Goal: Task Accomplishment & Management: Manage account settings

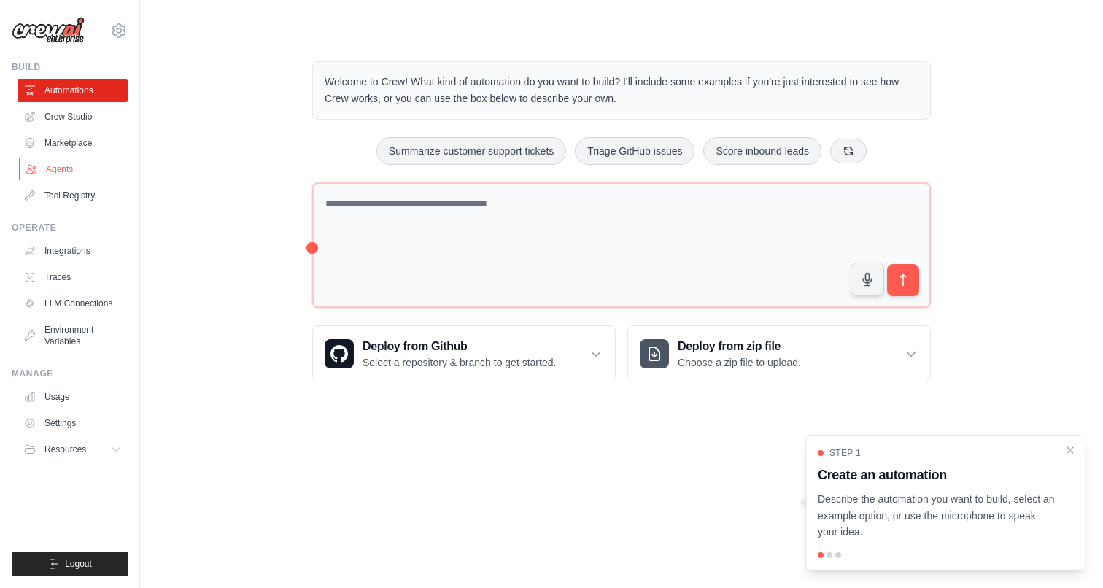
click at [74, 170] on link "Agents" at bounding box center [74, 169] width 110 height 23
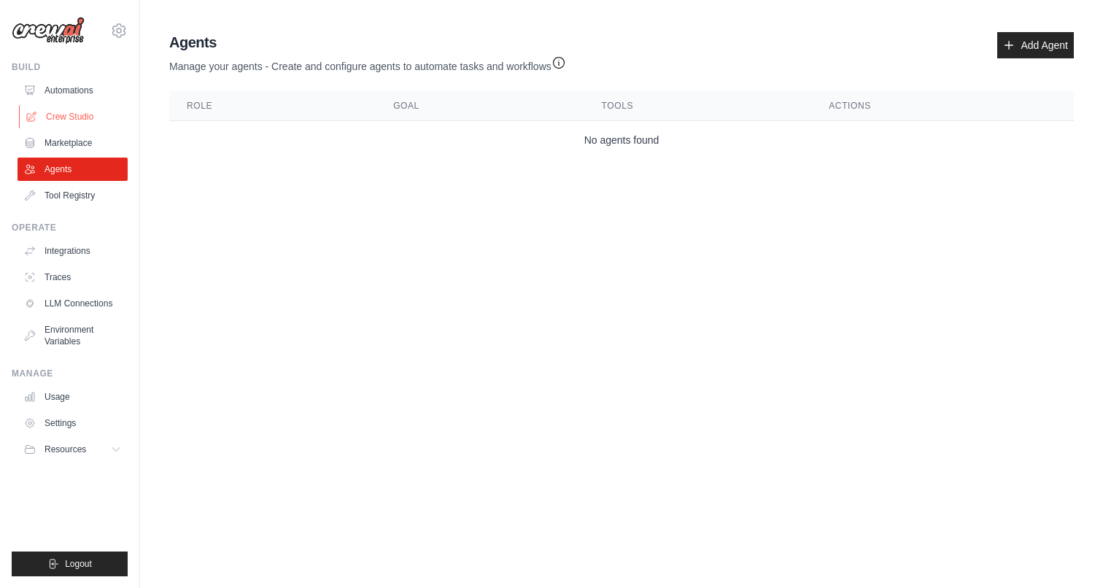
click at [82, 119] on link "Crew Studio" at bounding box center [74, 116] width 110 height 23
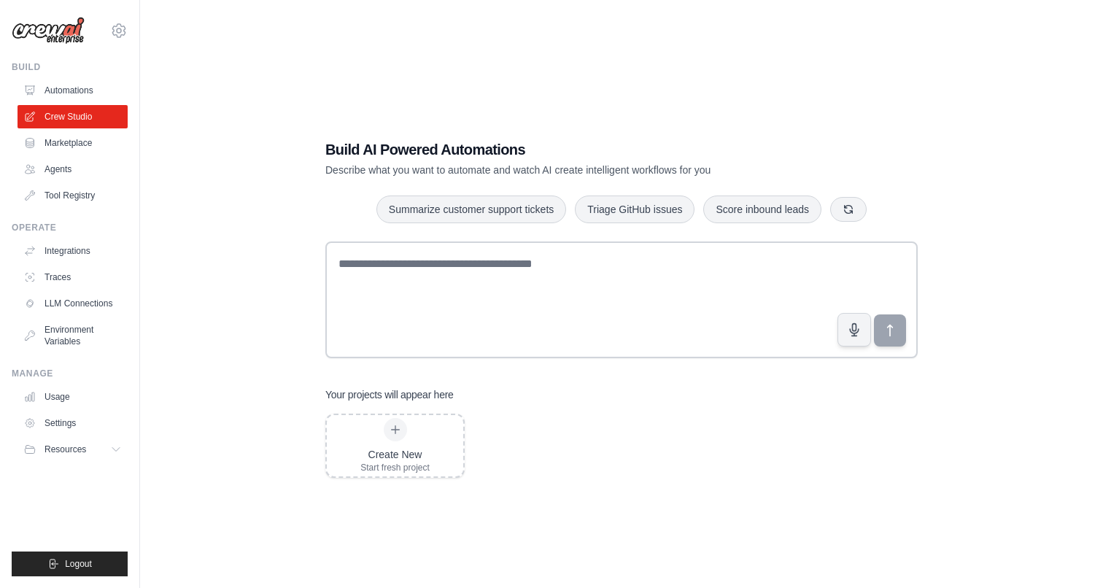
click at [74, 149] on link "Marketplace" at bounding box center [73, 142] width 110 height 23
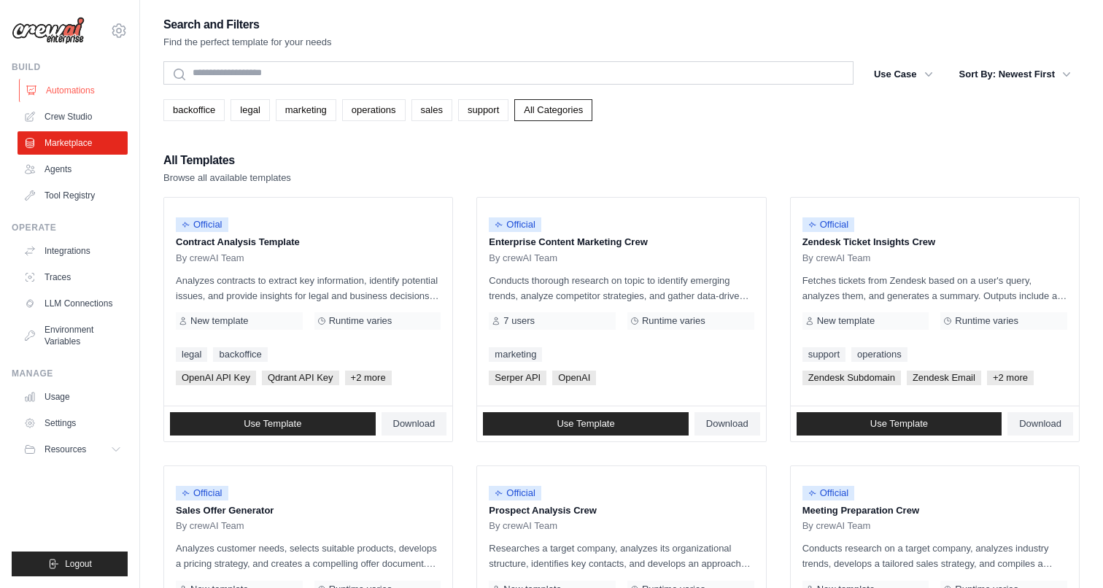
click at [71, 88] on link "Automations" at bounding box center [74, 90] width 110 height 23
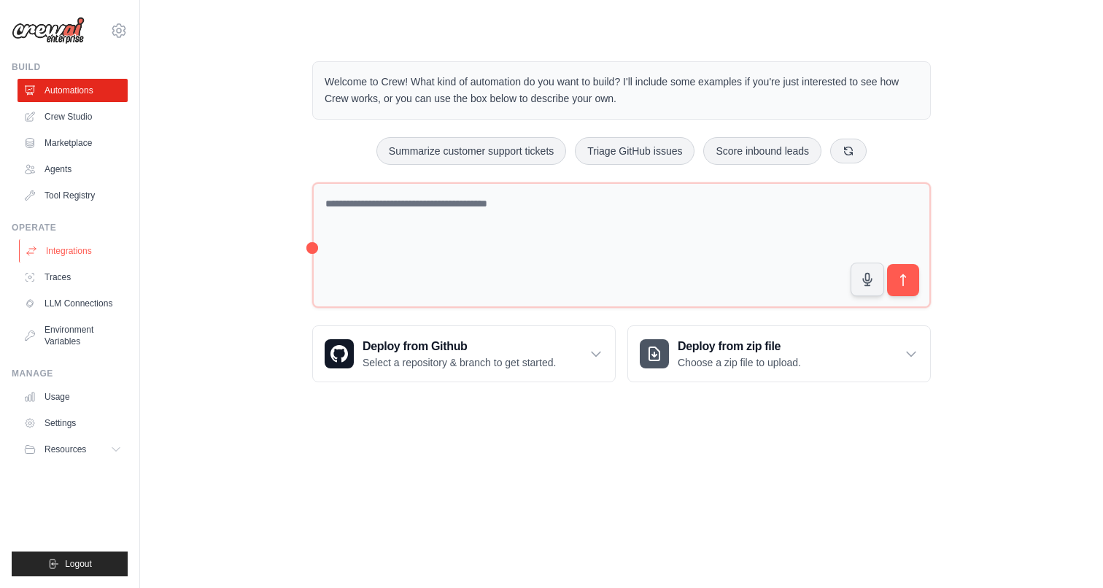
click at [69, 247] on link "Integrations" at bounding box center [74, 250] width 110 height 23
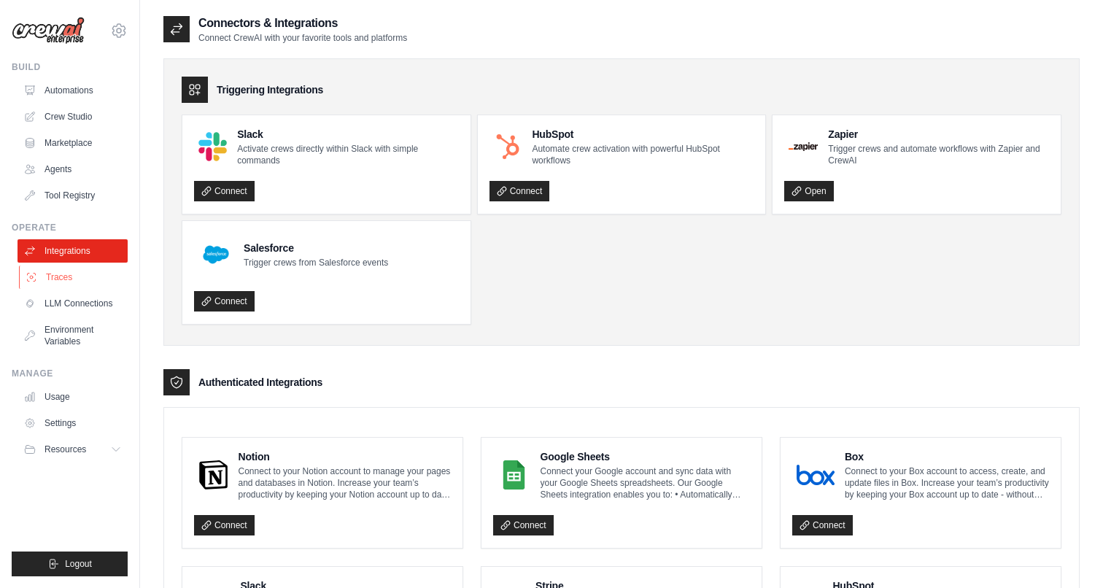
click at [66, 271] on link "Traces" at bounding box center [74, 276] width 110 height 23
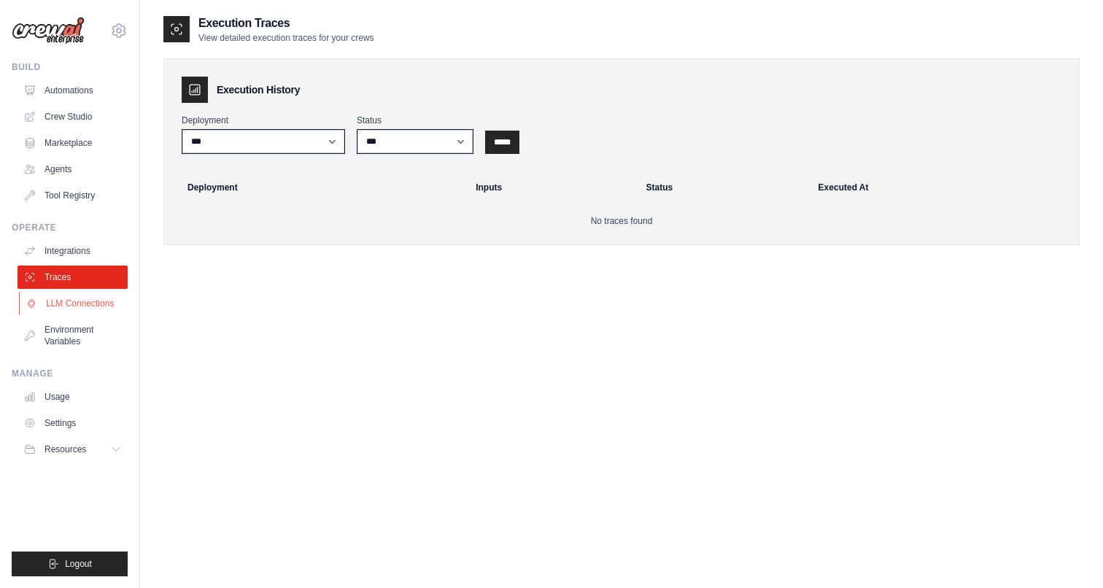
click at [85, 299] on link "LLM Connections" at bounding box center [74, 303] width 110 height 23
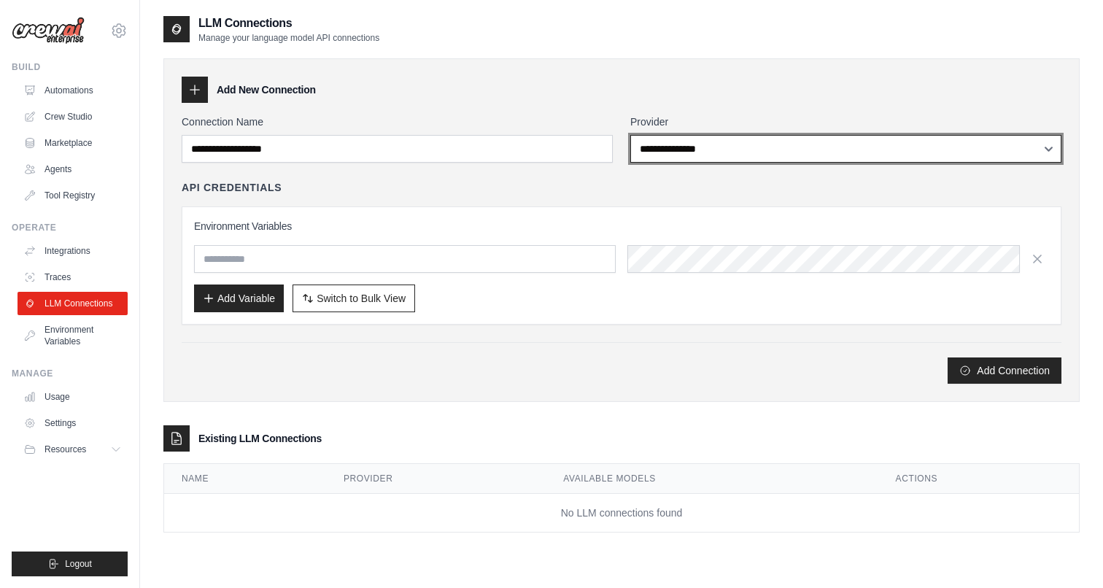
click at [686, 158] on select "**********" at bounding box center [845, 149] width 431 height 28
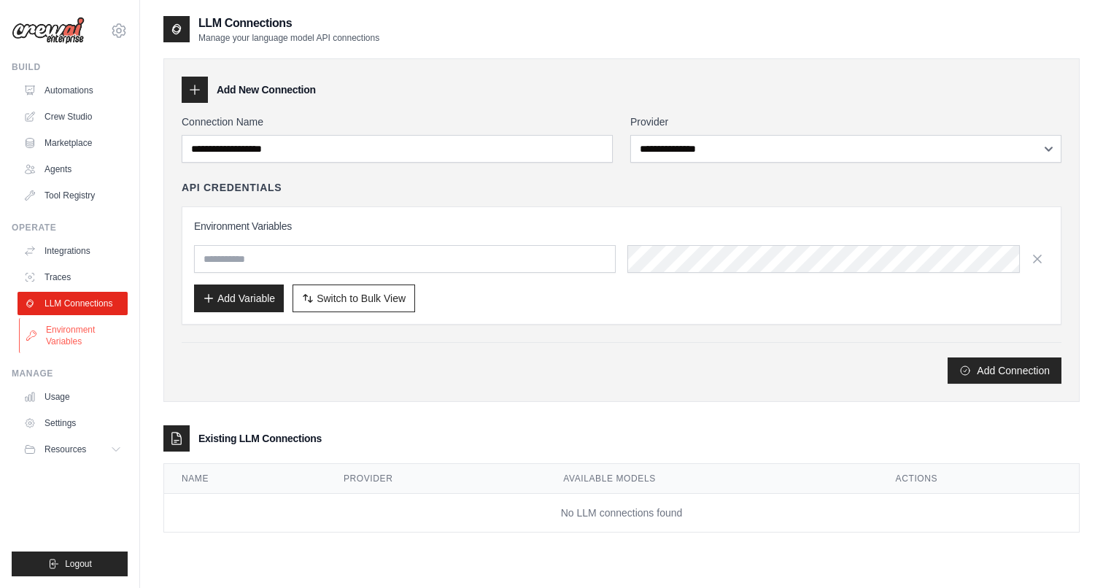
click at [79, 331] on link "Environment Variables" at bounding box center [74, 335] width 110 height 35
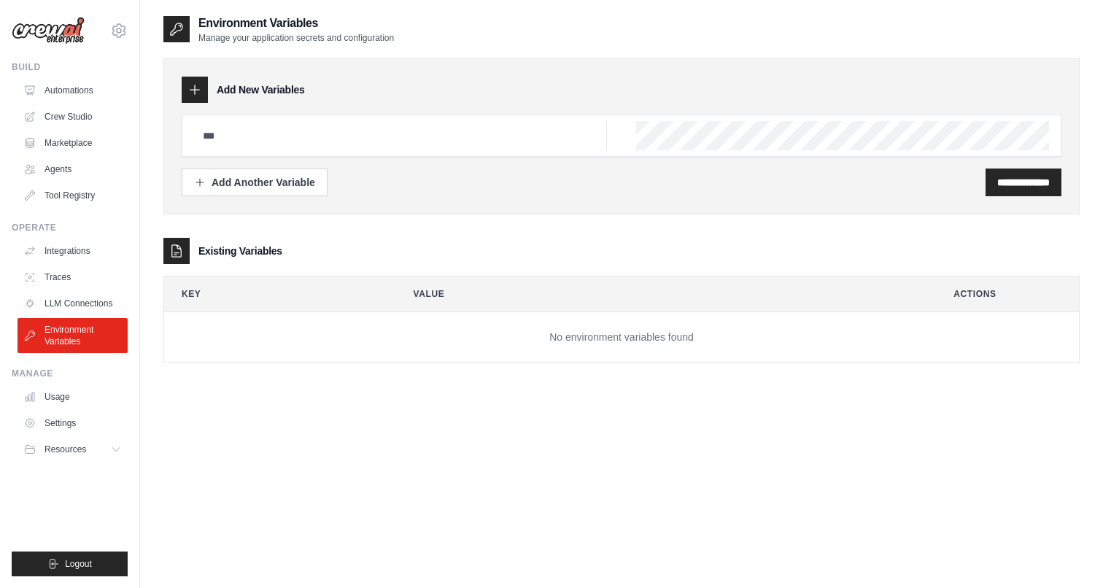
scroll to position [29, 0]
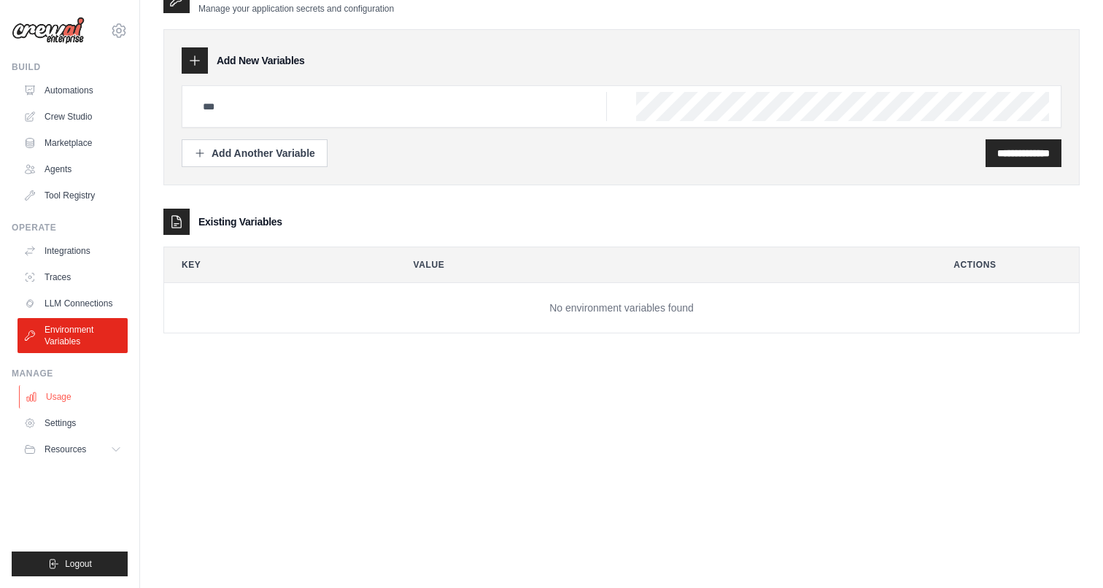
click at [63, 392] on link "Usage" at bounding box center [74, 396] width 110 height 23
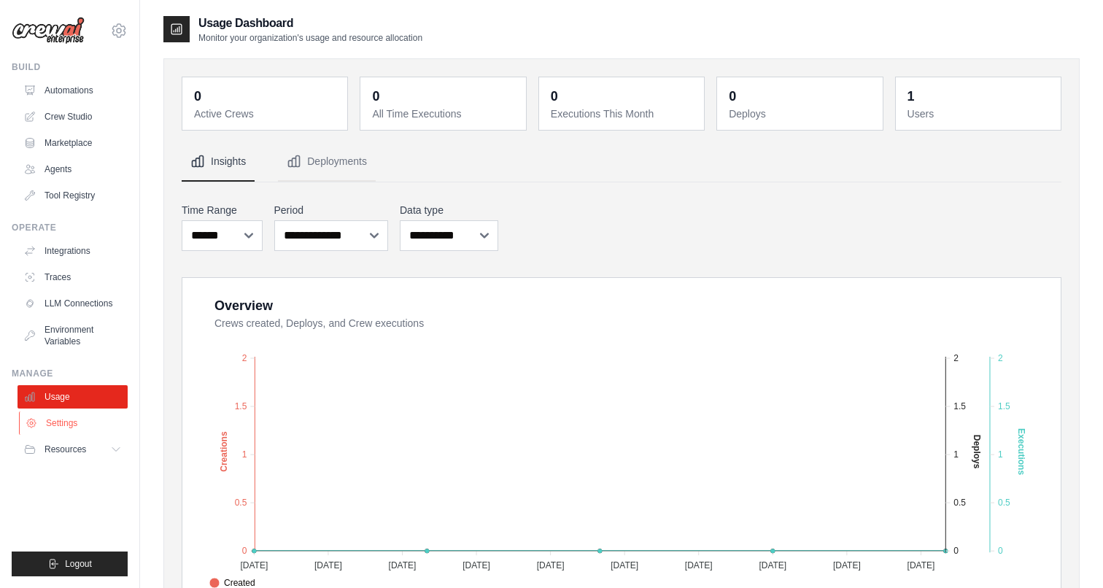
click at [82, 416] on link "Settings" at bounding box center [74, 422] width 110 height 23
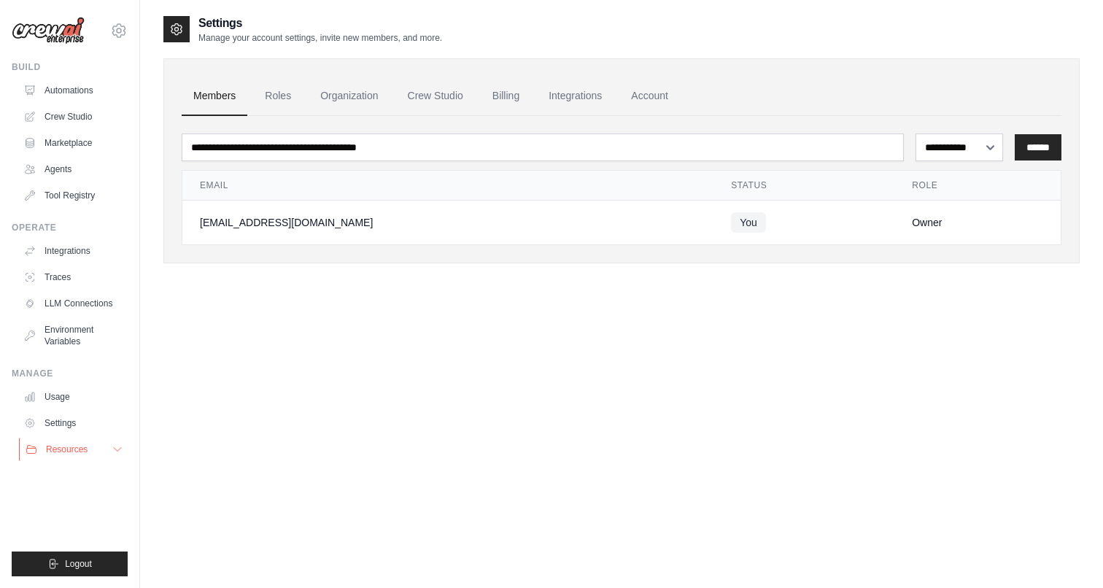
click at [82, 451] on span "Resources" at bounding box center [67, 449] width 42 height 12
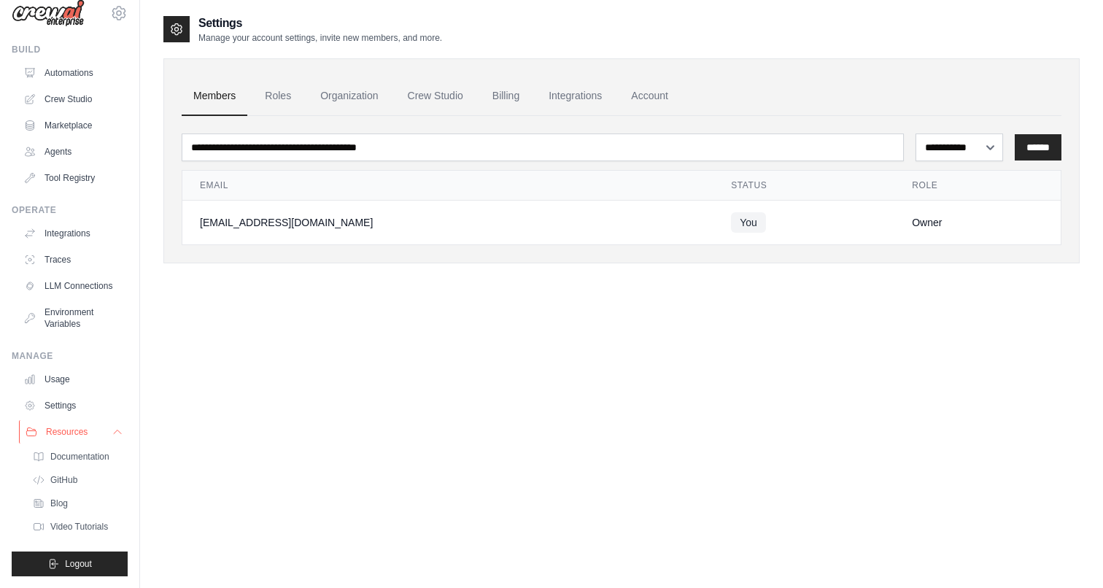
click at [75, 436] on span "Resources" at bounding box center [67, 432] width 42 height 12
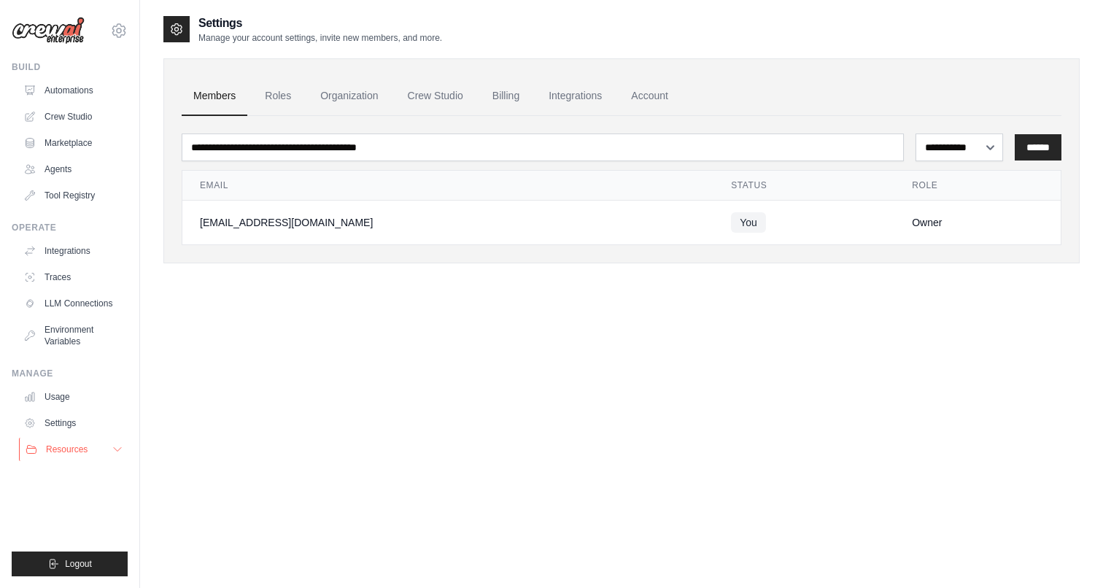
scroll to position [0, 0]
click at [82, 255] on link "Integrations" at bounding box center [74, 250] width 110 height 23
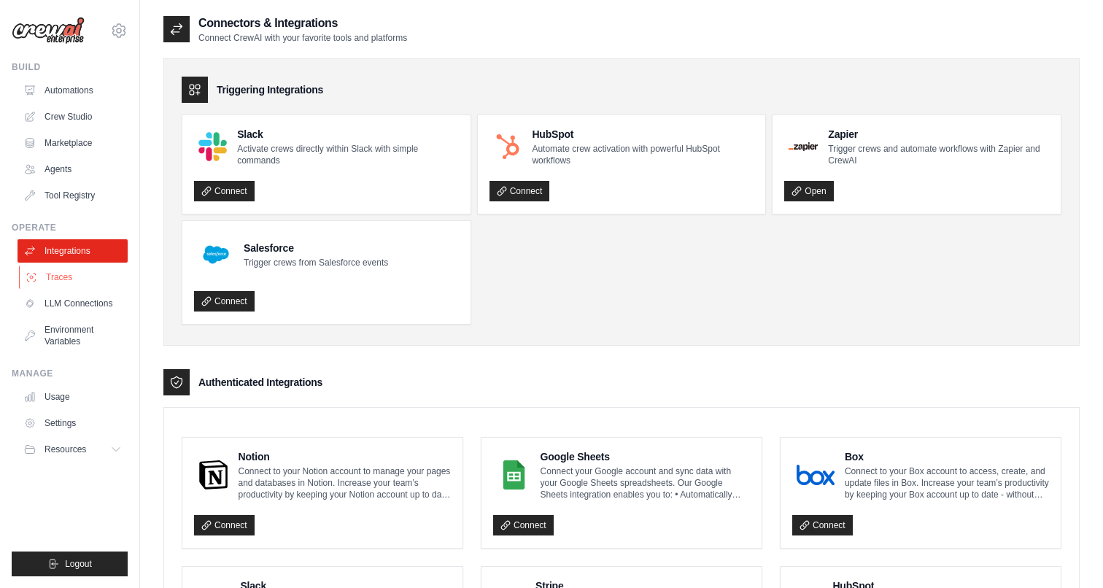
click at [76, 281] on link "Traces" at bounding box center [74, 276] width 110 height 23
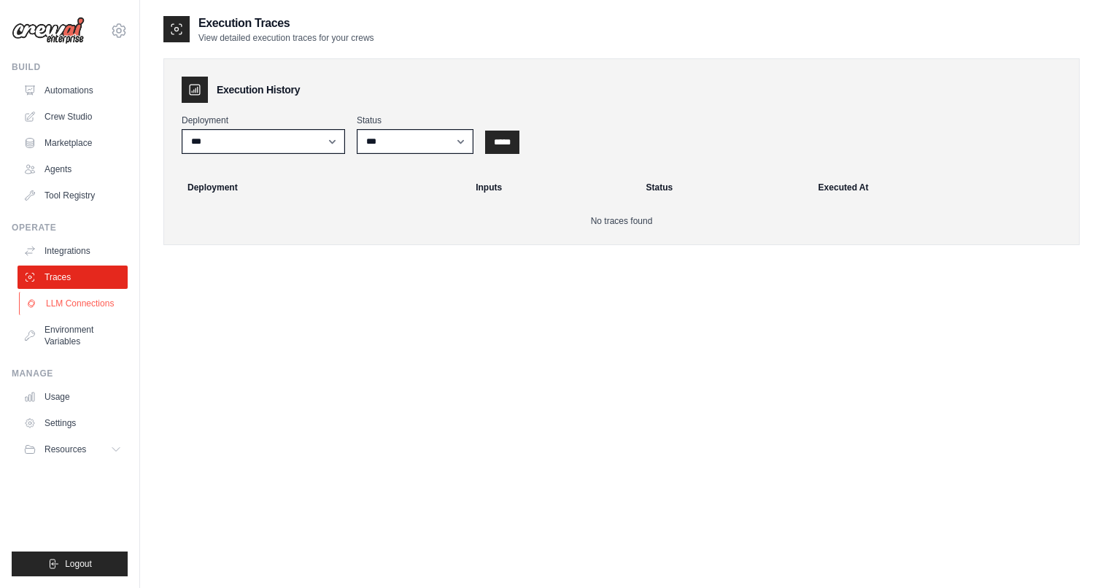
click at [76, 306] on link "LLM Connections" at bounding box center [74, 303] width 110 height 23
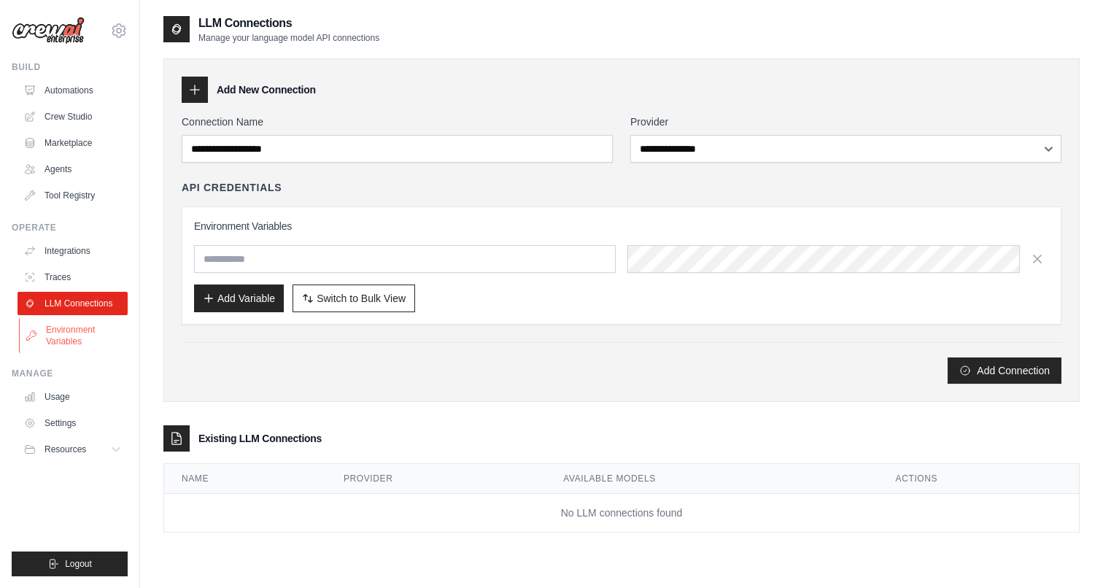
click at [74, 330] on link "Environment Variables" at bounding box center [74, 335] width 110 height 35
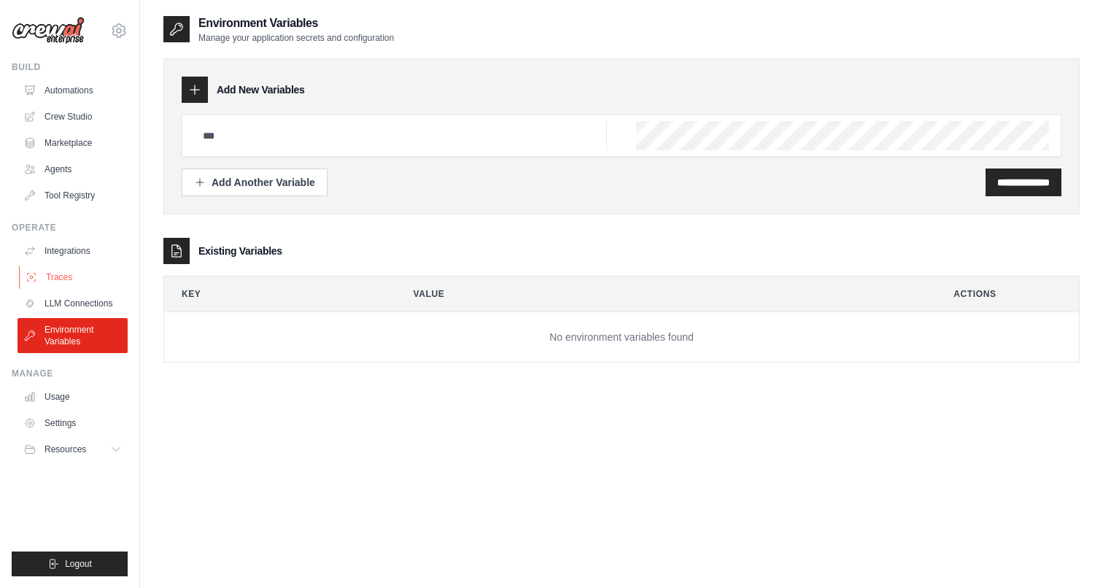
click at [74, 277] on link "Traces" at bounding box center [74, 276] width 110 height 23
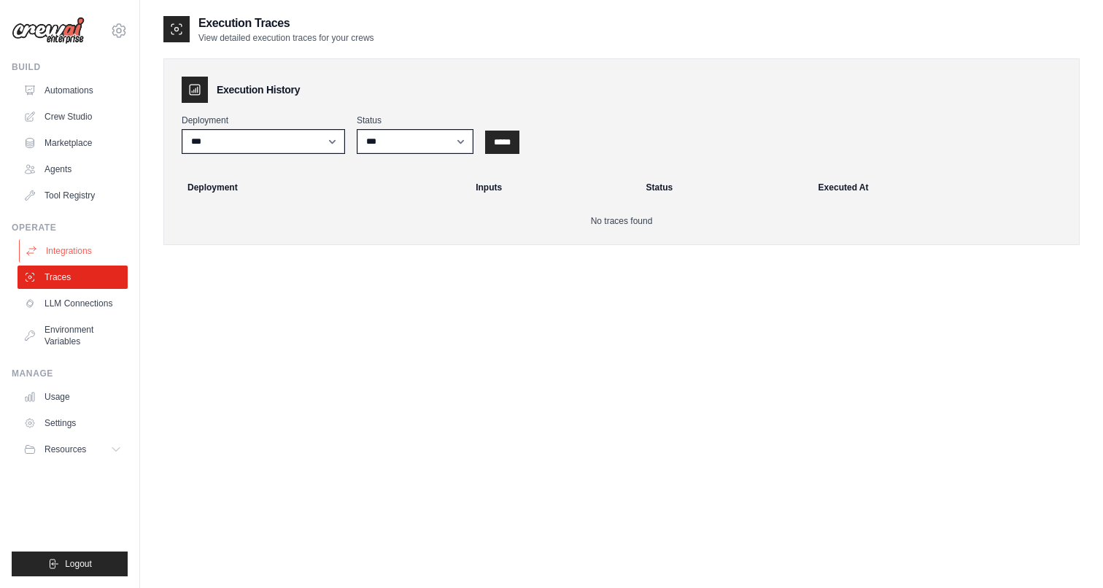
click at [77, 250] on link "Integrations" at bounding box center [74, 250] width 110 height 23
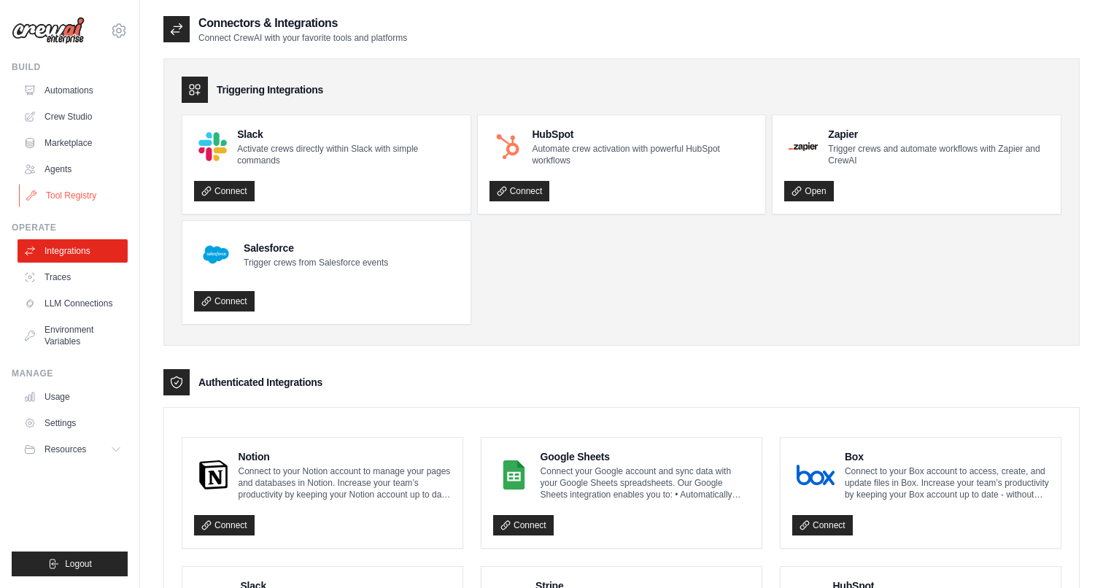
click at [85, 192] on link "Tool Registry" at bounding box center [74, 195] width 110 height 23
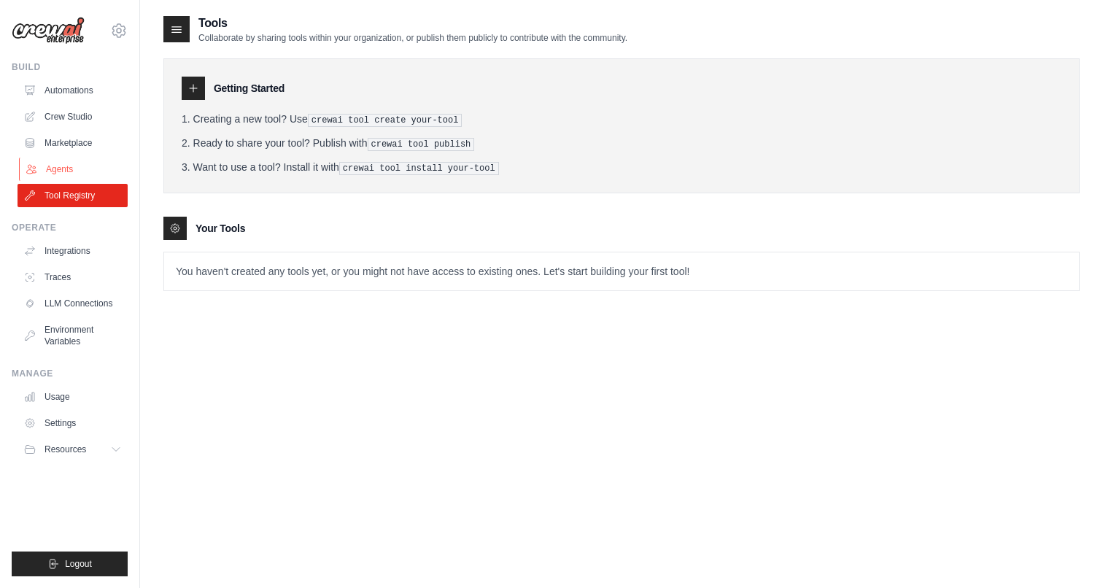
click at [85, 176] on link "Agents" at bounding box center [74, 169] width 110 height 23
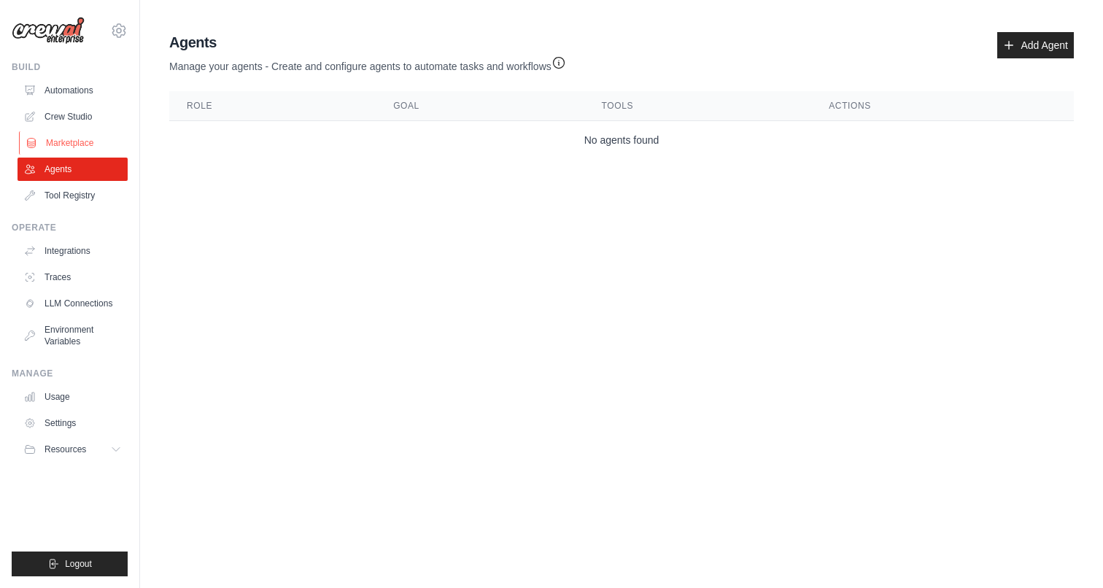
click at [79, 146] on link "Marketplace" at bounding box center [74, 142] width 110 height 23
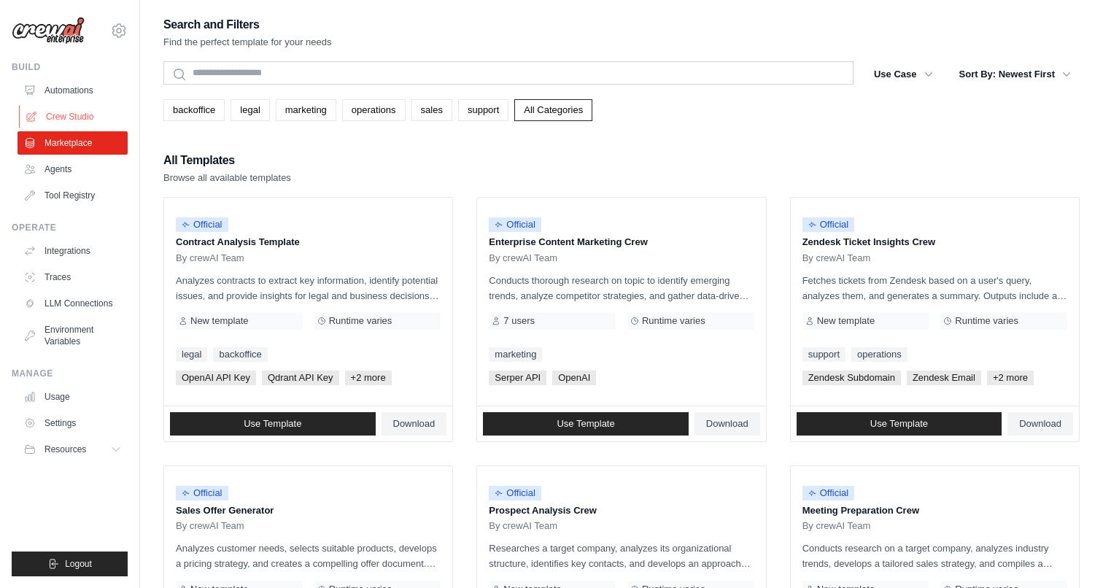
click at [80, 125] on link "Crew Studio" at bounding box center [74, 116] width 110 height 23
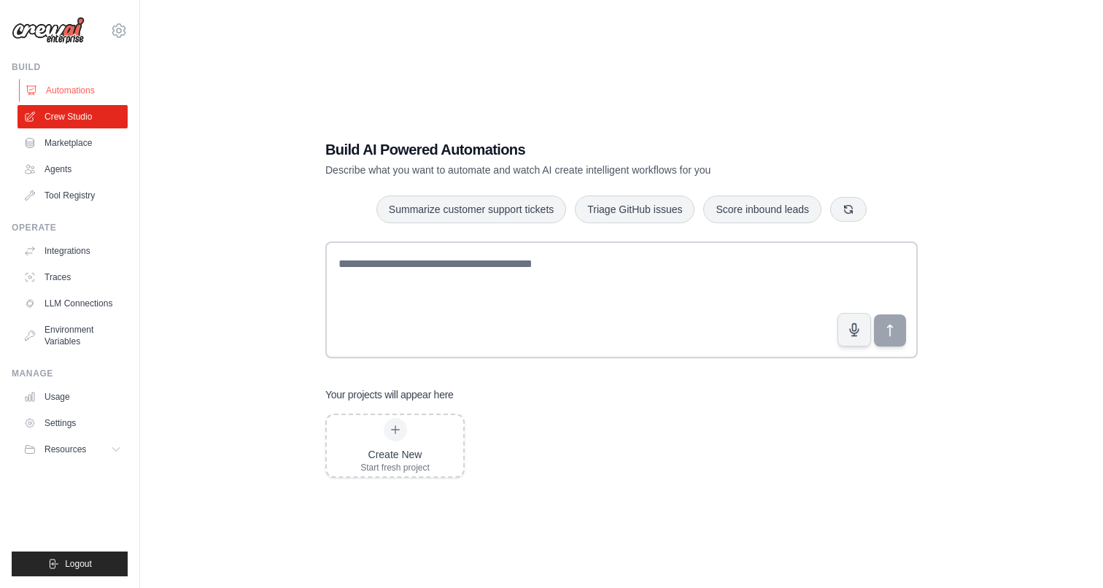
click at [92, 90] on link "Automations" at bounding box center [74, 90] width 110 height 23
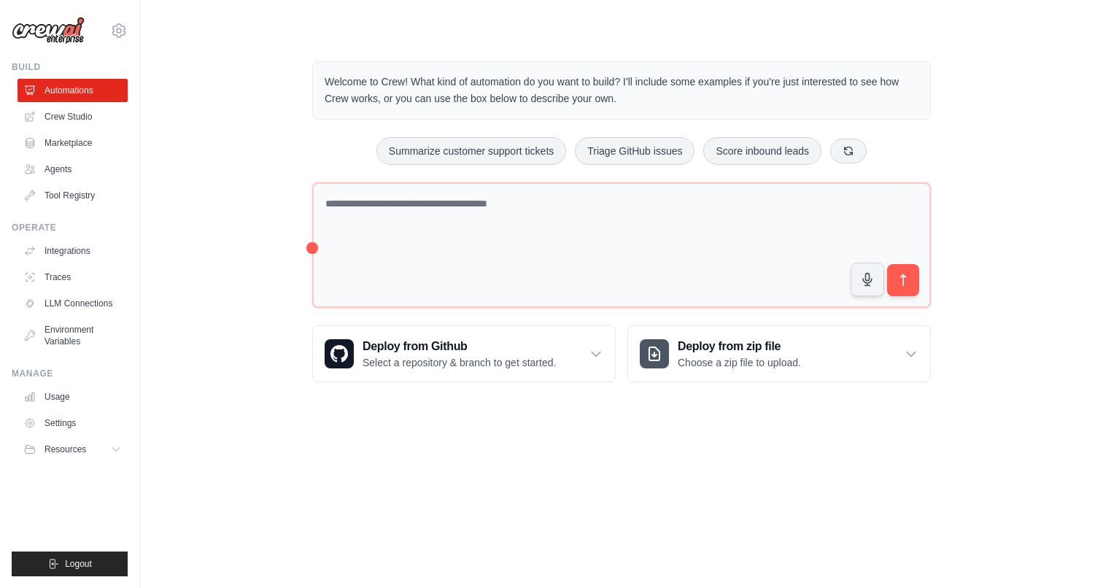
click at [114, 20] on div "anvip2021@gmail.com Settings" at bounding box center [70, 23] width 116 height 47
click at [122, 31] on icon at bounding box center [119, 31] width 18 height 18
click at [73, 457] on button "Resources" at bounding box center [74, 449] width 110 height 23
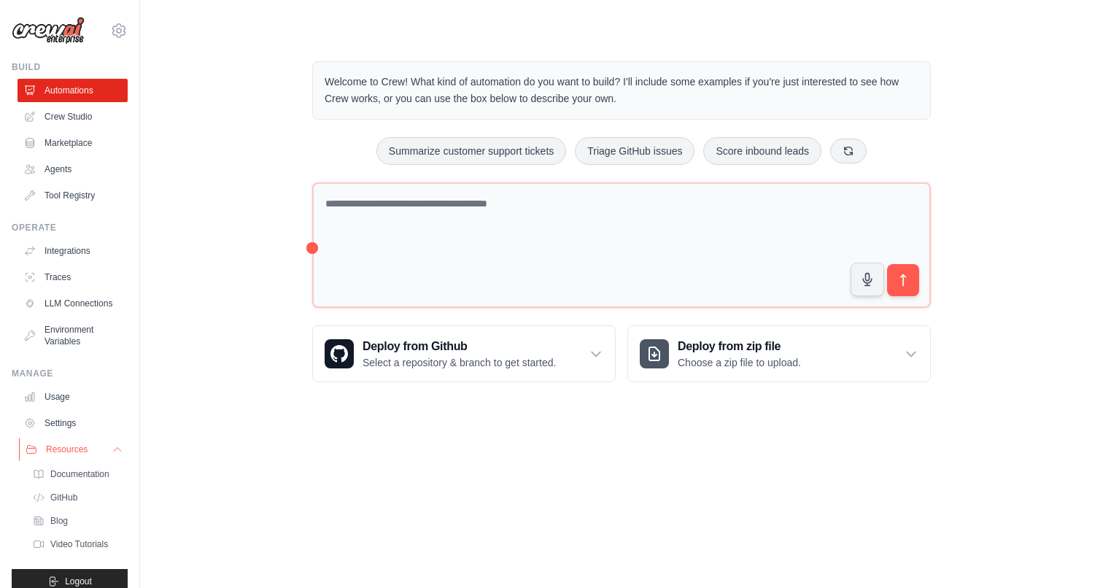
scroll to position [18, 0]
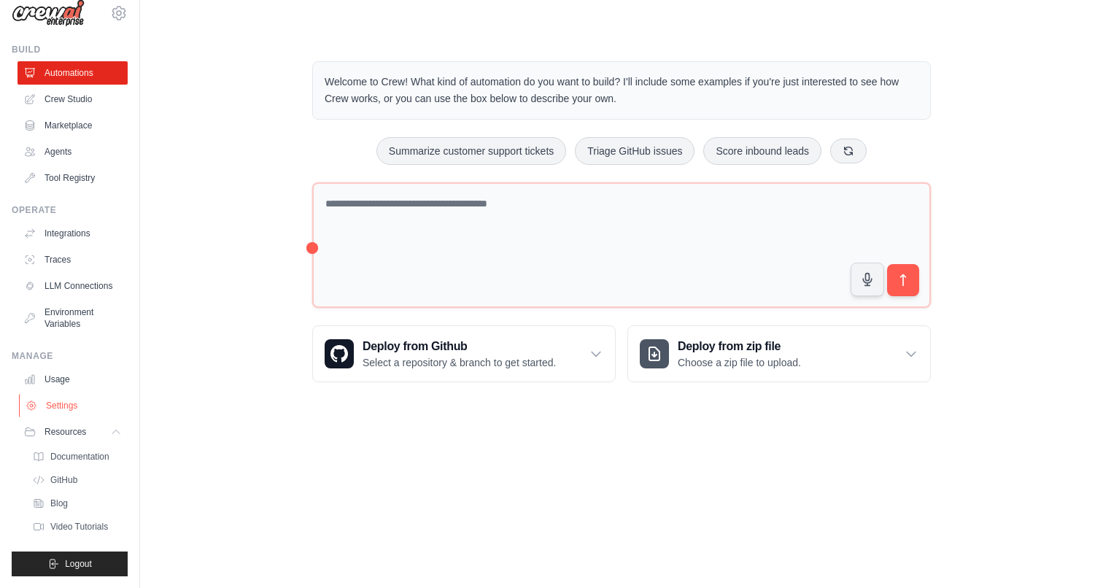
click at [85, 406] on link "Settings" at bounding box center [74, 405] width 110 height 23
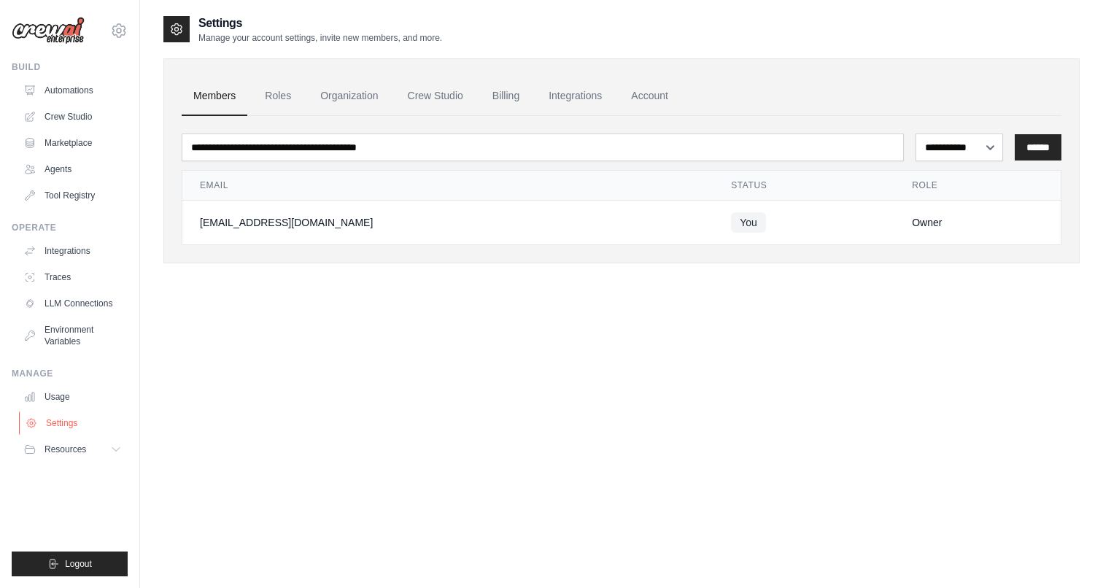
click at [79, 417] on link "Settings" at bounding box center [74, 422] width 110 height 23
click at [502, 96] on link "Billing" at bounding box center [506, 96] width 50 height 39
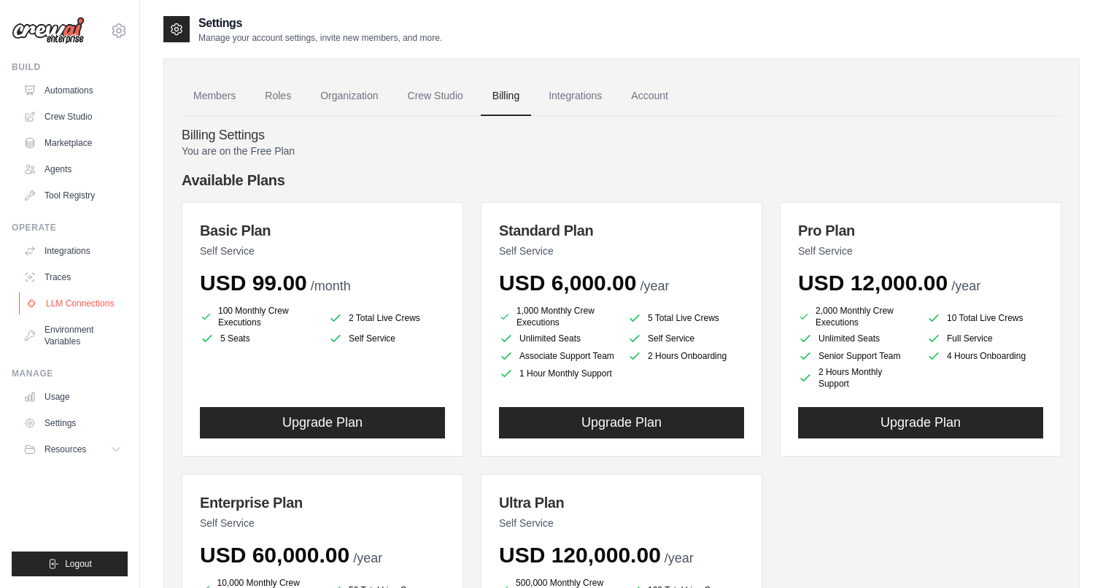
click at [72, 298] on link "LLM Connections" at bounding box center [74, 303] width 110 height 23
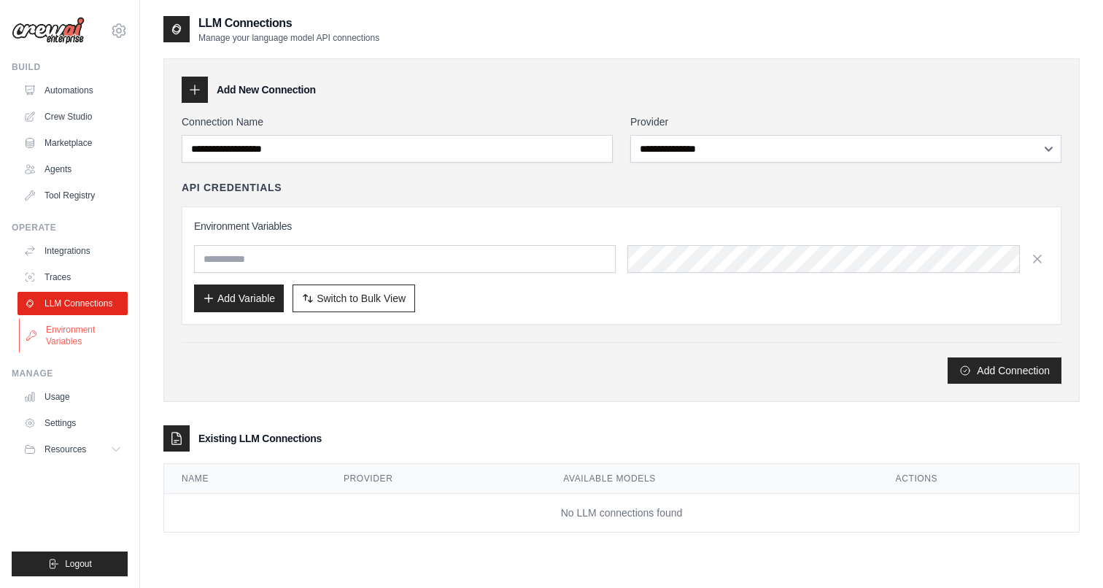
click at [75, 332] on link "Environment Variables" at bounding box center [74, 335] width 110 height 35
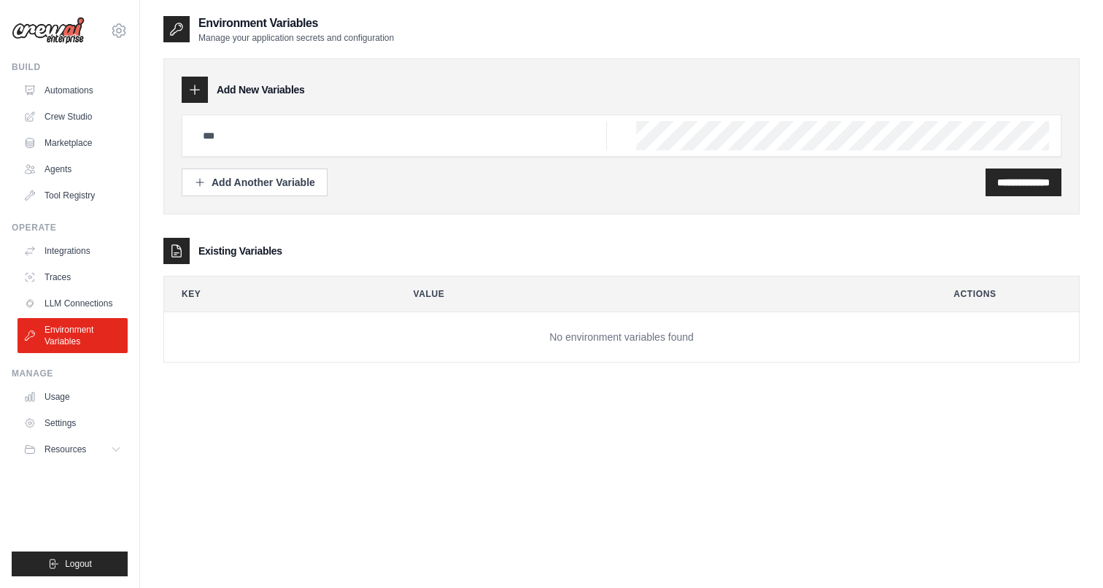
click at [91, 289] on ul "Integrations Traces LLM Connections Environment Variables" at bounding box center [73, 296] width 110 height 114
click at [105, 306] on link "LLM Connections" at bounding box center [74, 303] width 110 height 23
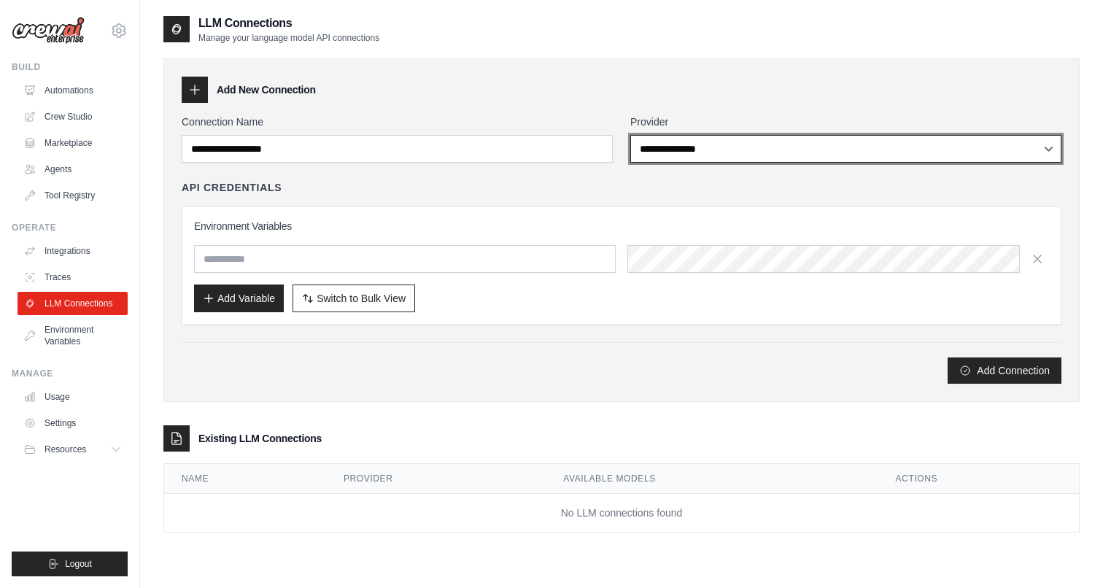
click at [664, 147] on select "**********" at bounding box center [845, 149] width 431 height 28
click at [690, 150] on select "**********" at bounding box center [845, 149] width 431 height 28
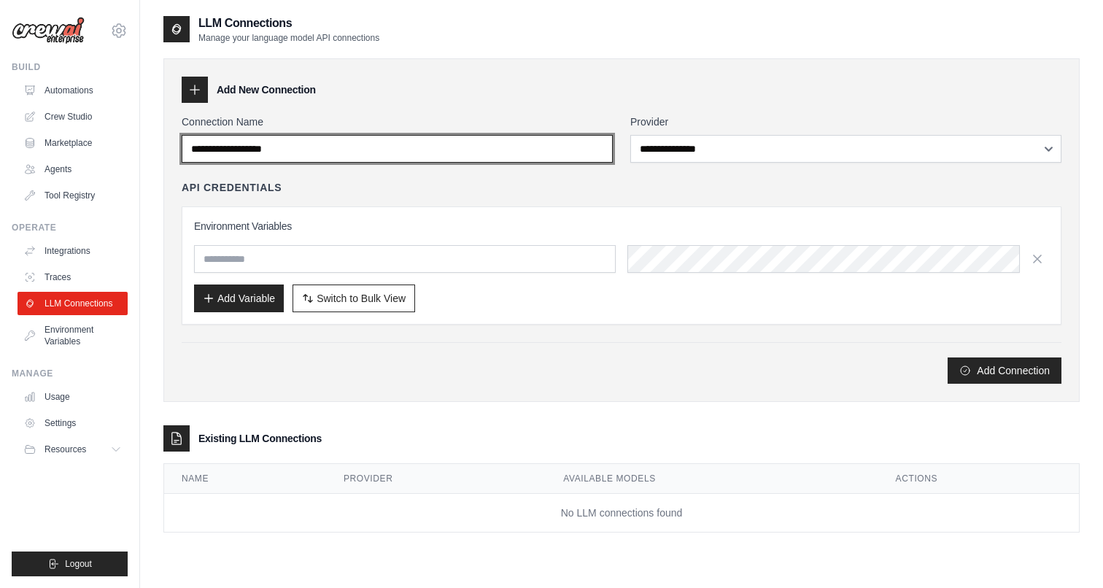
click at [364, 150] on input "Connection Name" at bounding box center [397, 149] width 431 height 28
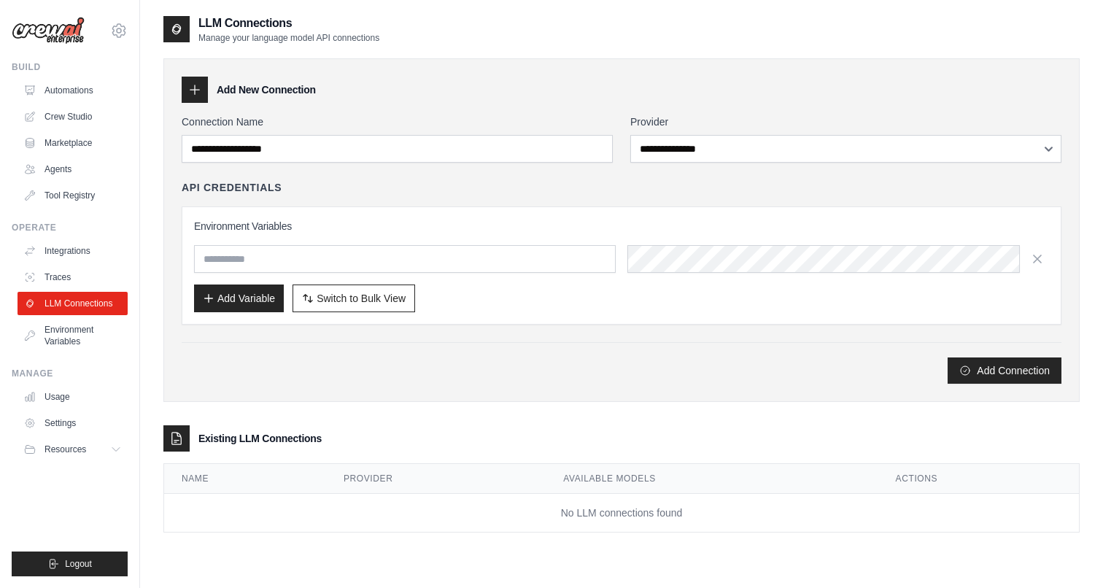
click at [525, 93] on div "Add New Connection" at bounding box center [622, 90] width 880 height 26
click at [68, 398] on link "Usage" at bounding box center [74, 396] width 110 height 23
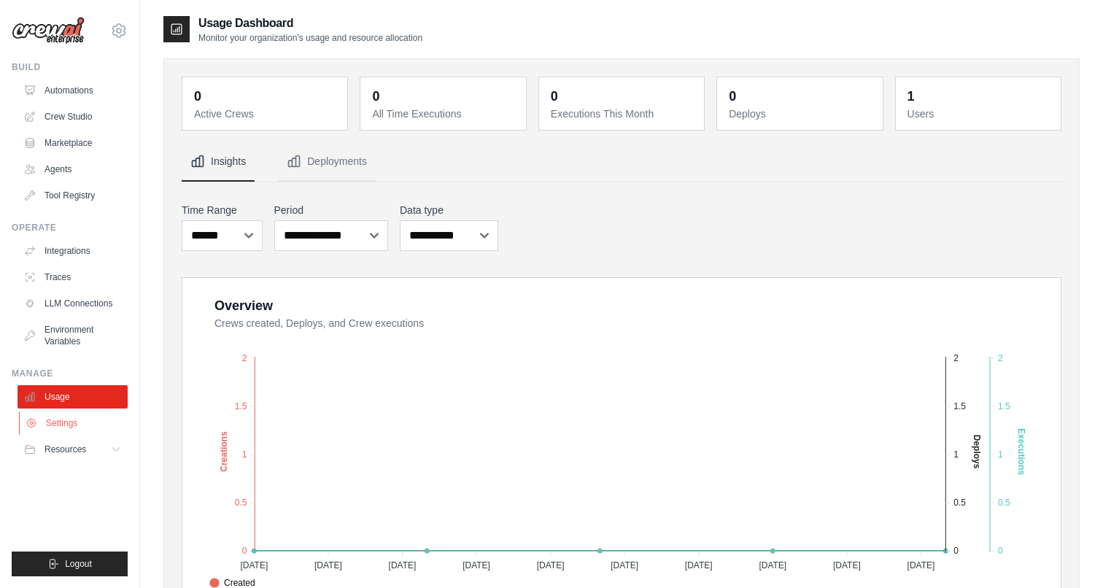
click at [55, 428] on link "Settings" at bounding box center [74, 422] width 110 height 23
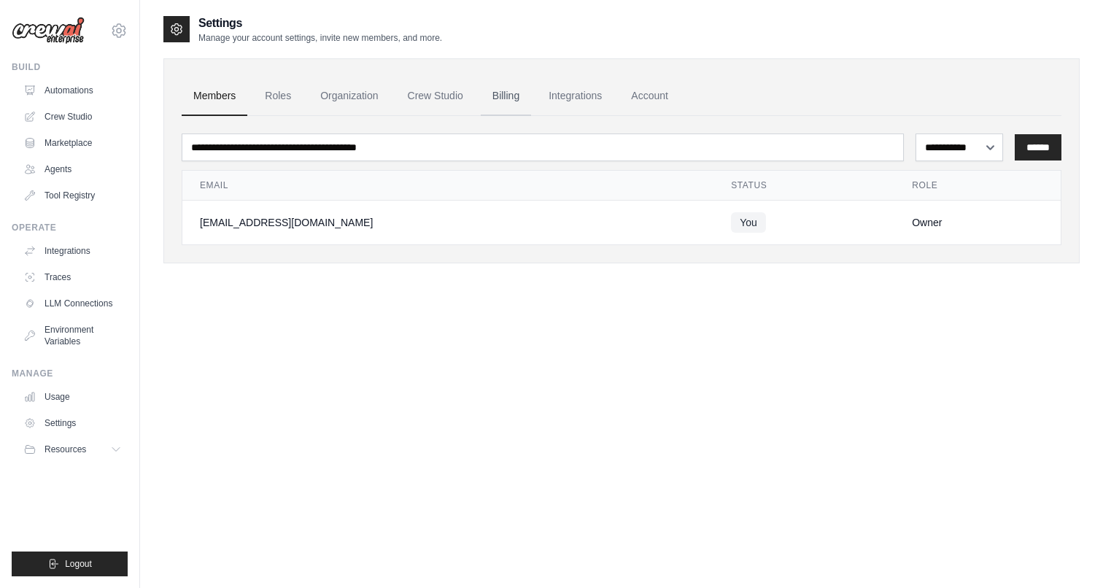
click at [511, 99] on link "Billing" at bounding box center [506, 96] width 50 height 39
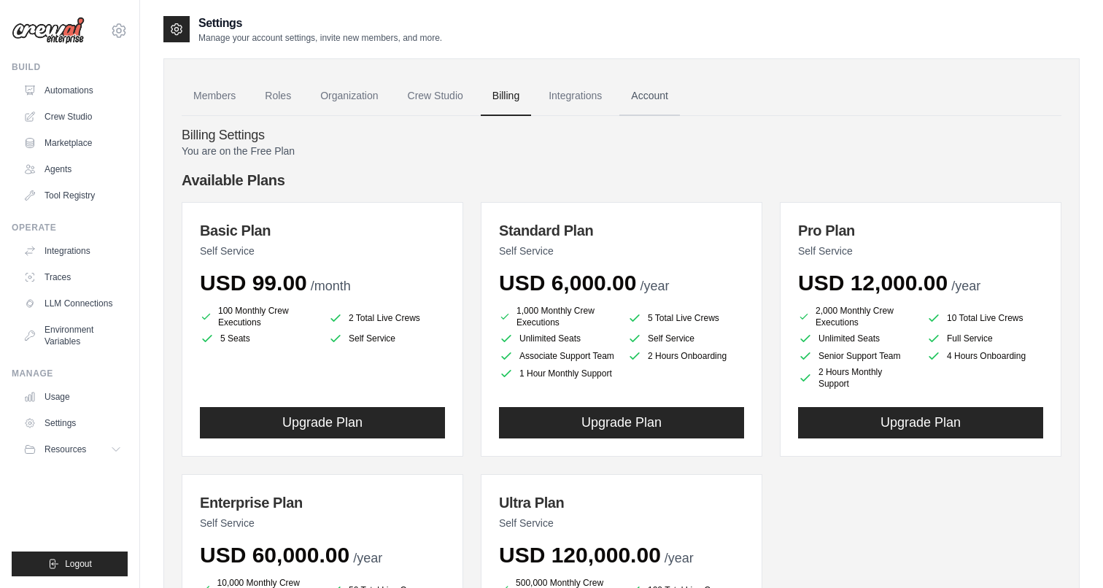
click at [646, 99] on link "Account" at bounding box center [649, 96] width 61 height 39
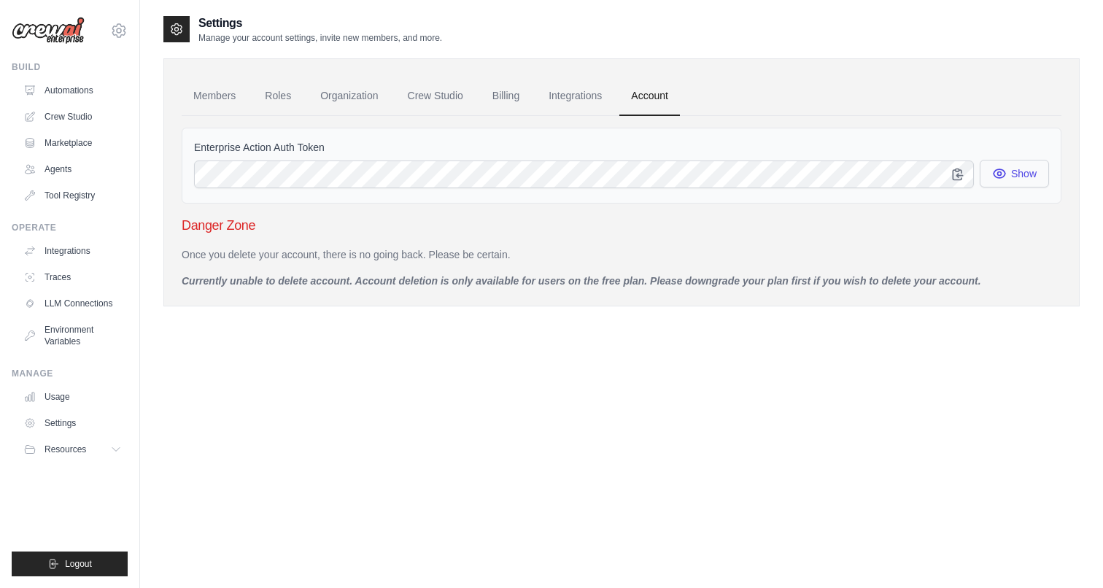
click at [990, 167] on button "Show" at bounding box center [1014, 174] width 69 height 28
click at [1012, 161] on button "Show" at bounding box center [1014, 174] width 69 height 28
click at [579, 88] on link "Integrations" at bounding box center [575, 96] width 77 height 39
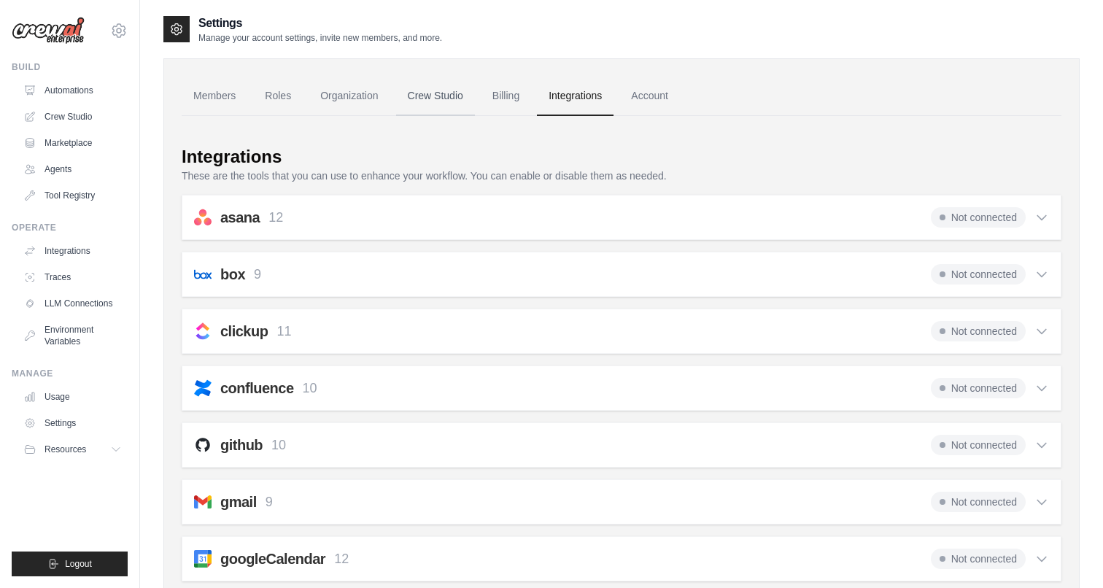
click at [437, 93] on link "Crew Studio" at bounding box center [435, 96] width 79 height 39
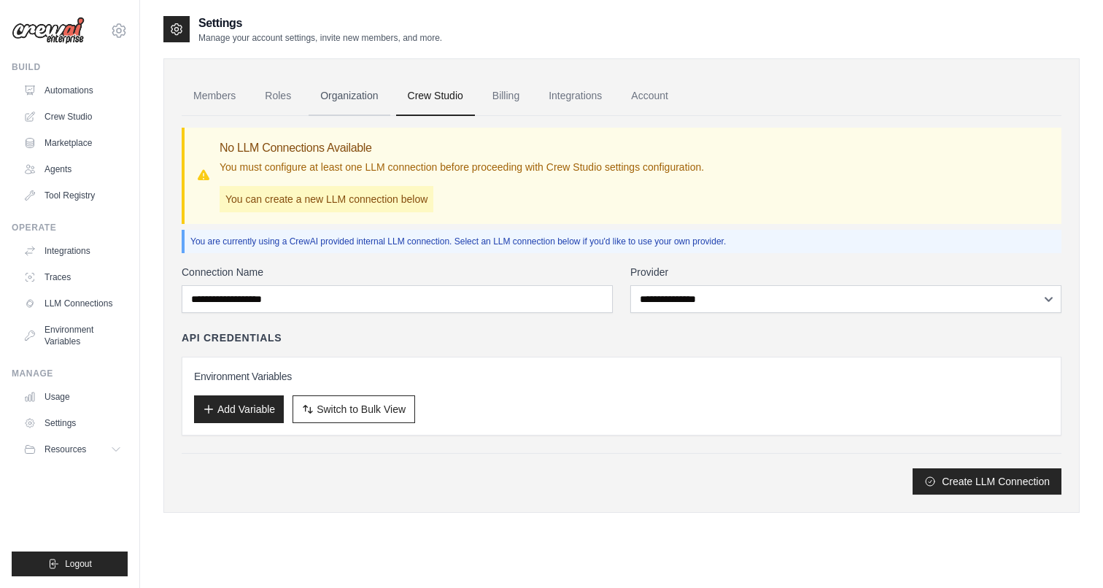
click at [333, 102] on link "Organization" at bounding box center [349, 96] width 81 height 39
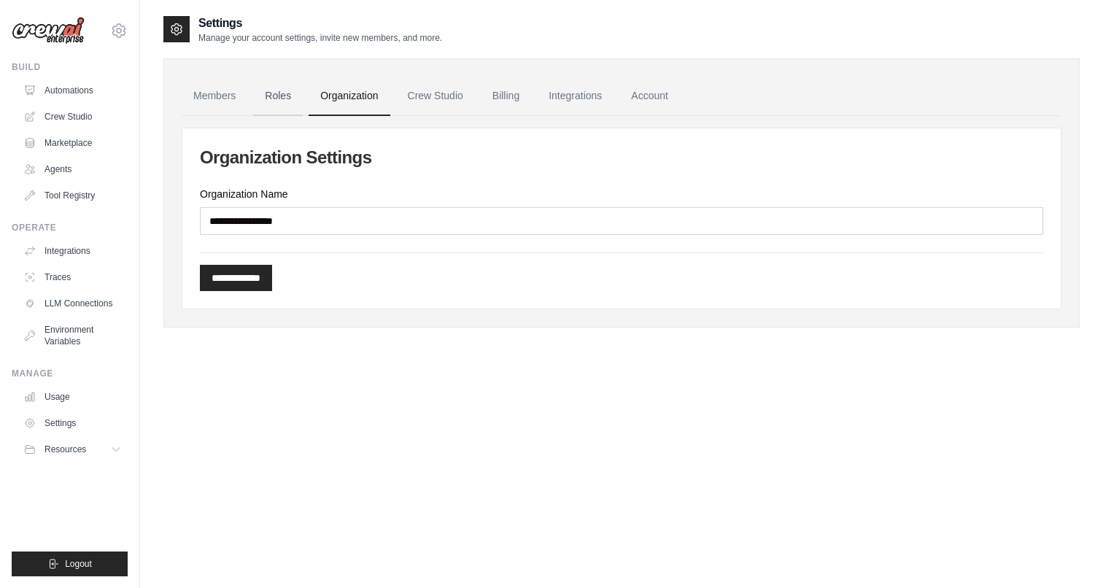
click at [283, 98] on link "Roles" at bounding box center [278, 96] width 50 height 39
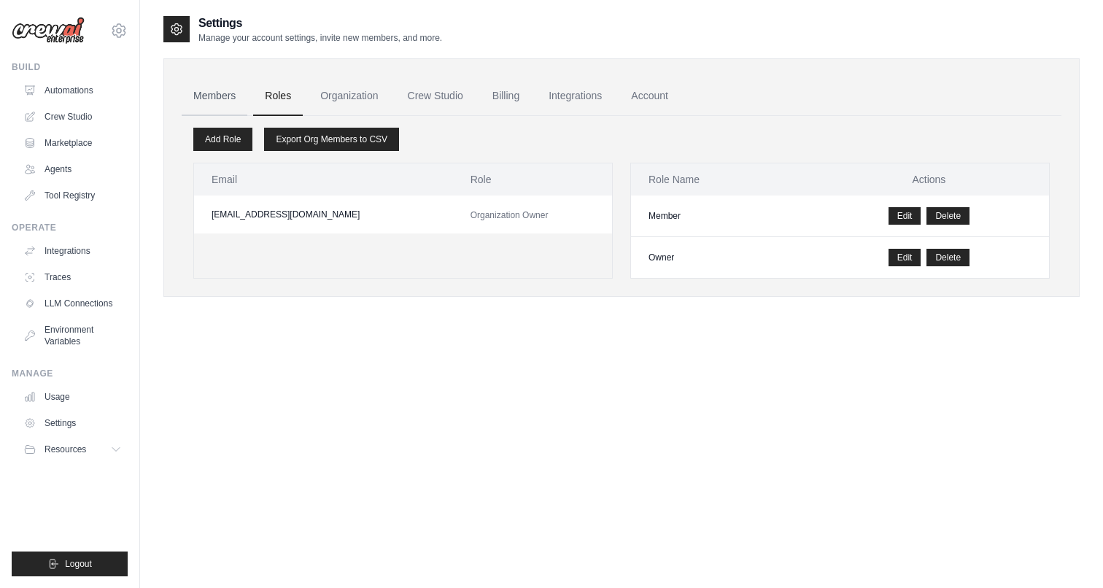
click at [220, 101] on link "Members" at bounding box center [215, 96] width 66 height 39
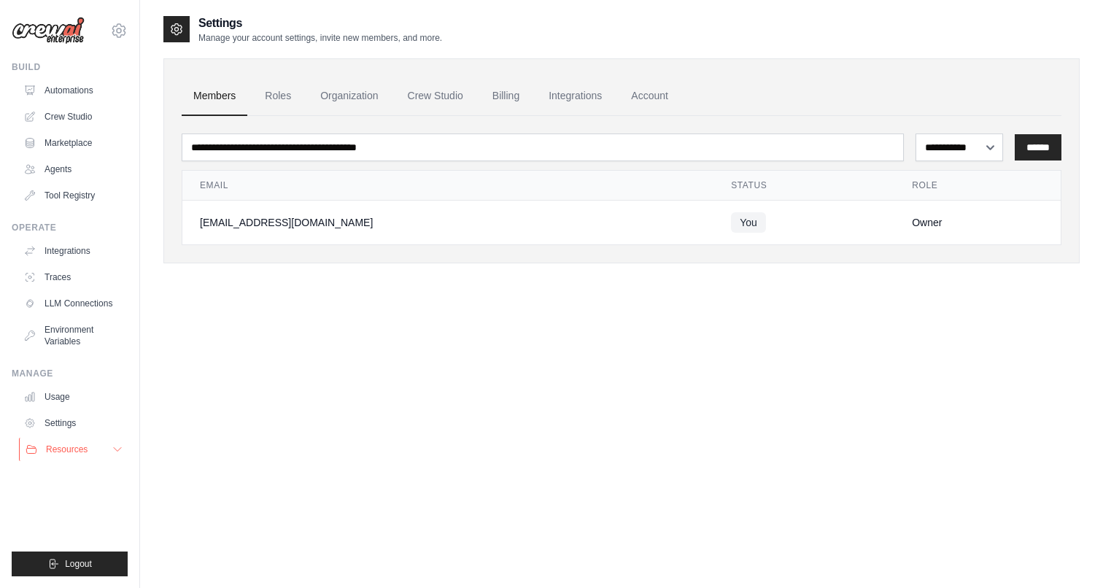
click at [93, 449] on button "Resources" at bounding box center [74, 449] width 110 height 23
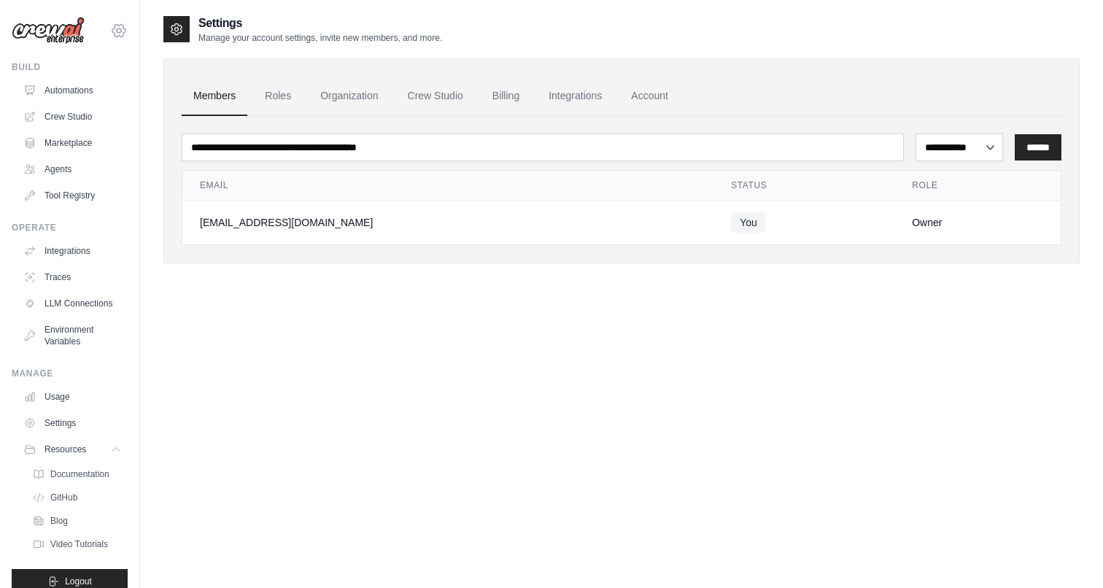
click at [120, 36] on icon at bounding box center [118, 30] width 13 height 12
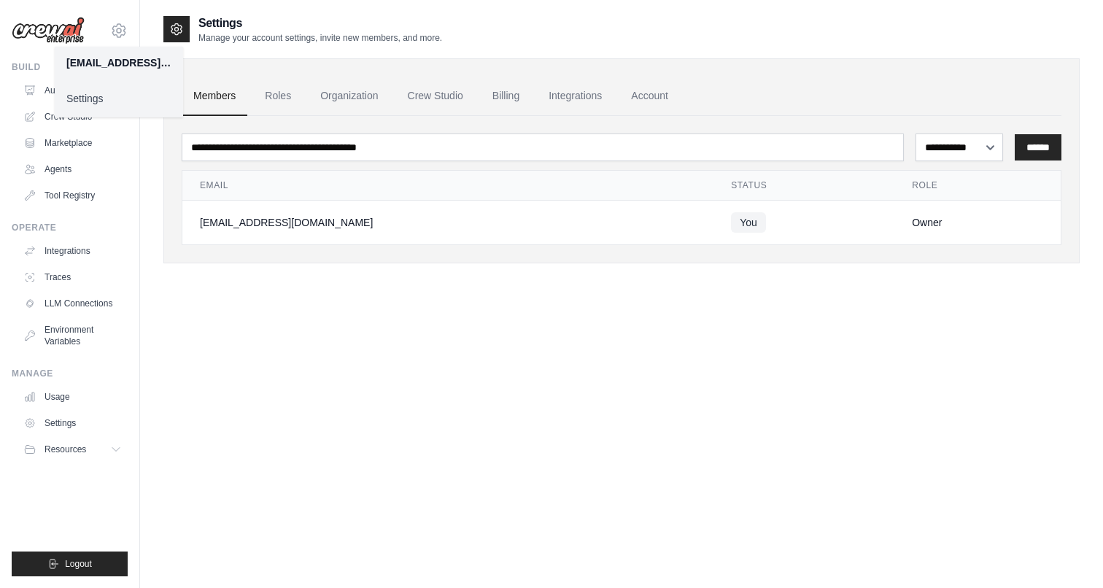
click at [101, 102] on link "Settings" at bounding box center [119, 98] width 128 height 26
click at [522, 86] on link "Billing" at bounding box center [506, 96] width 50 height 39
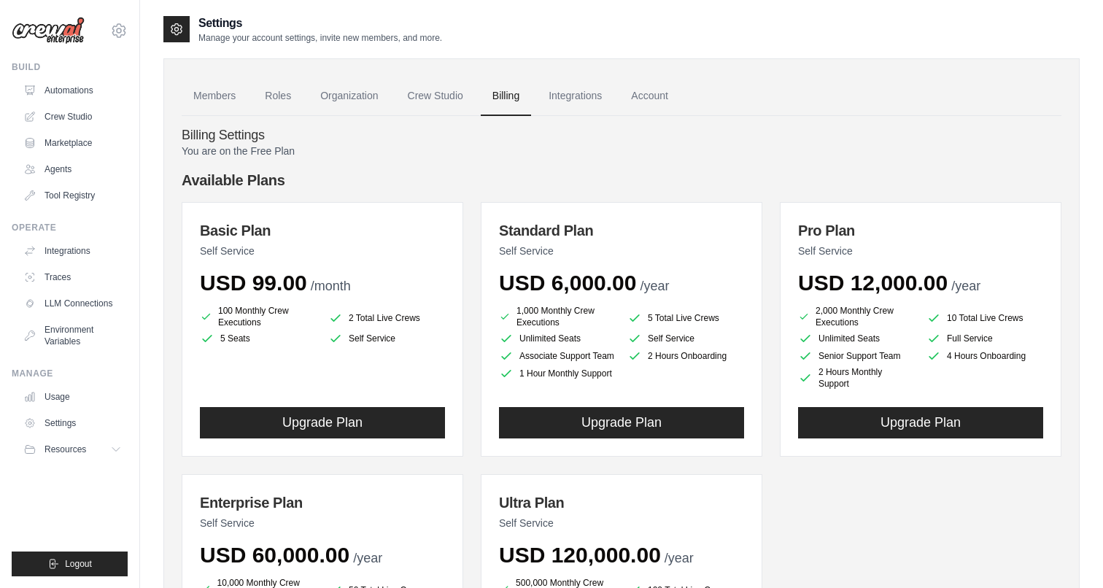
click at [282, 152] on p "You are on the Free Plan" at bounding box center [622, 151] width 880 height 15
click at [239, 135] on h4 "Billing Settings" at bounding box center [622, 136] width 880 height 16
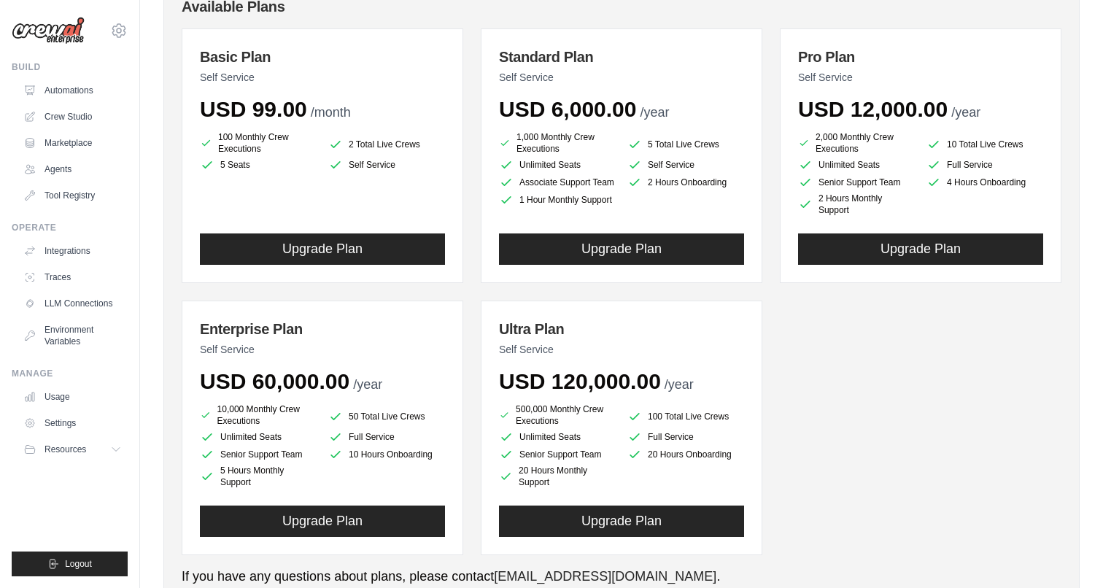
scroll to position [168, 0]
